Goal: Navigation & Orientation: Find specific page/section

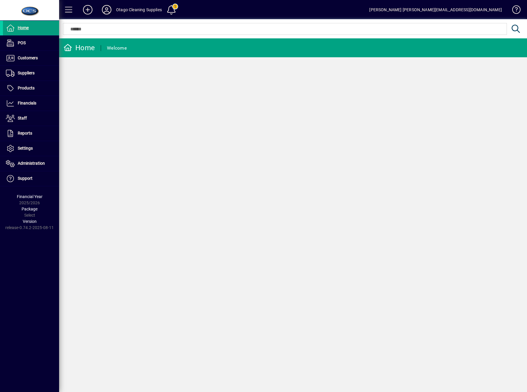
click at [107, 10] on icon at bounding box center [107, 9] width 12 height 9
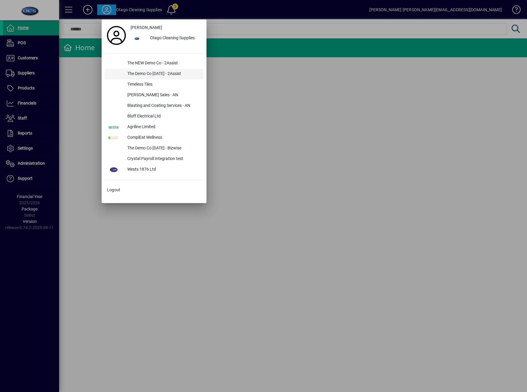
click at [139, 74] on div "The Demo Co [DATE] - 2Assist" at bounding box center [163, 74] width 81 height 11
